Goal: Find specific page/section: Find specific page/section

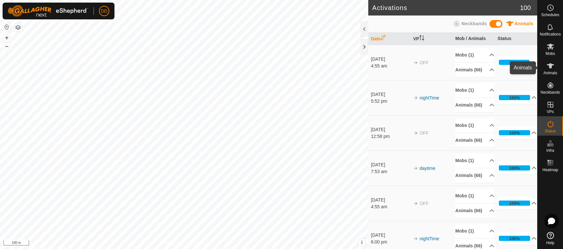
click at [554, 71] on span "Animals" at bounding box center [551, 73] width 14 height 4
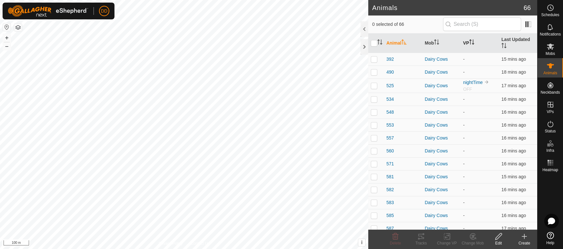
click at [465, 37] on th "VP" at bounding box center [480, 43] width 38 height 19
click at [470, 42] on th "VP" at bounding box center [480, 43] width 38 height 19
click at [470, 39] on th "VP" at bounding box center [480, 43] width 38 height 19
